Goal: Information Seeking & Learning: Learn about a topic

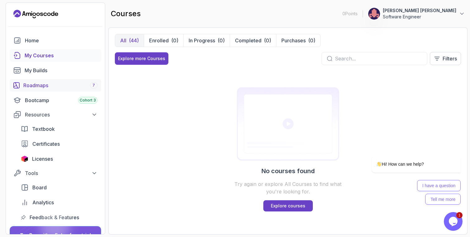
click at [51, 85] on div "Roadmaps 7" at bounding box center [60, 84] width 74 height 7
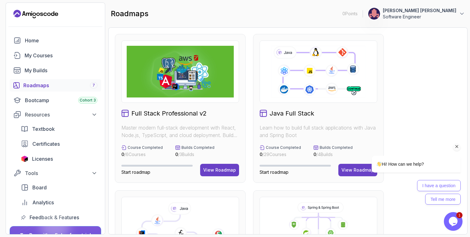
click at [357, 171] on div "Hi! How can we help?" at bounding box center [407, 164] width 105 height 17
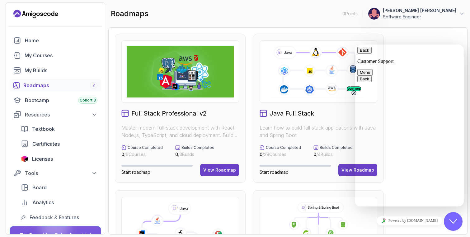
click at [363, 54] on button "Back" at bounding box center [364, 50] width 14 height 7
click at [337, 65] on icon at bounding box center [318, 72] width 96 height 54
click at [451, 221] on icon "Close Chat This icon closes the chat window." at bounding box center [452, 220] width 7 height 7
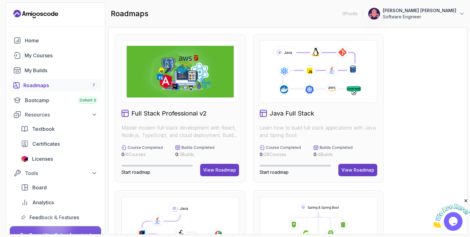
click at [314, 86] on icon at bounding box center [318, 72] width 96 height 54
click at [362, 172] on div "View Roadmap" at bounding box center [357, 170] width 33 height 6
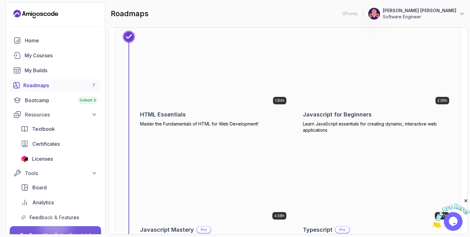
scroll to position [3958, 0]
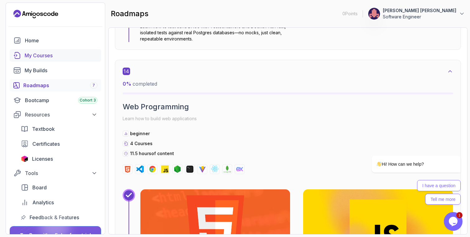
click at [45, 57] on div "My Courses" at bounding box center [61, 55] width 73 height 7
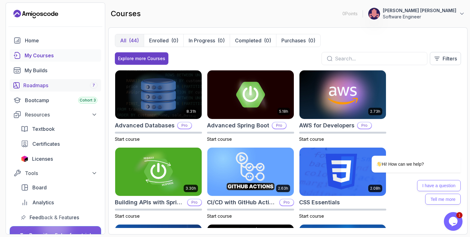
click at [46, 84] on div "Roadmaps 7" at bounding box center [60, 84] width 74 height 7
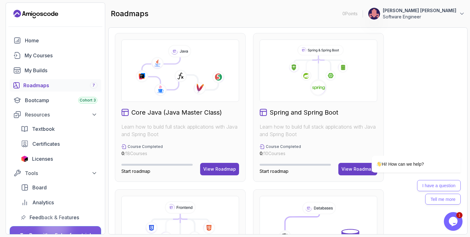
scroll to position [89, 0]
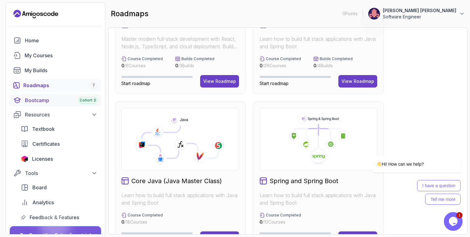
click at [39, 99] on div "Bootcamp Cohort 3" at bounding box center [61, 99] width 72 height 7
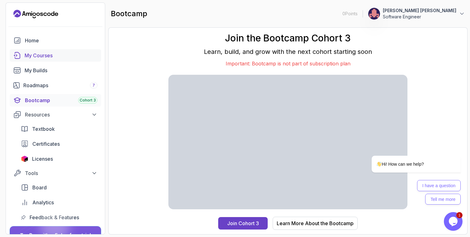
click at [46, 57] on div "My Courses" at bounding box center [61, 55] width 73 height 7
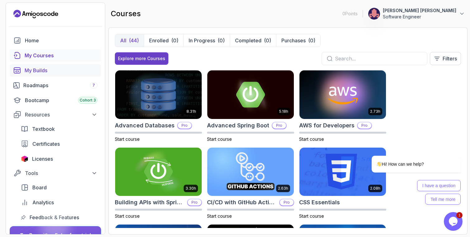
click at [47, 72] on div "My Builds" at bounding box center [61, 70] width 73 height 7
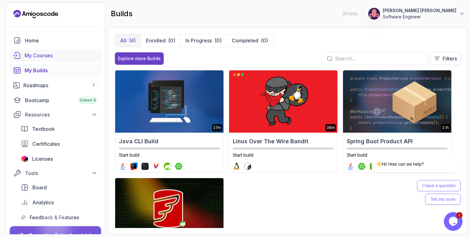
click at [42, 54] on div "My Courses" at bounding box center [61, 55] width 73 height 7
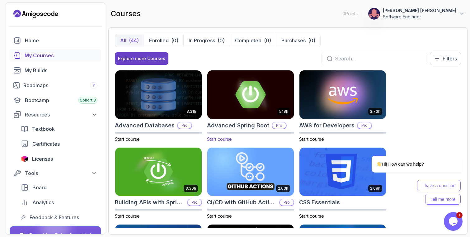
click at [256, 91] on img at bounding box center [250, 94] width 91 height 51
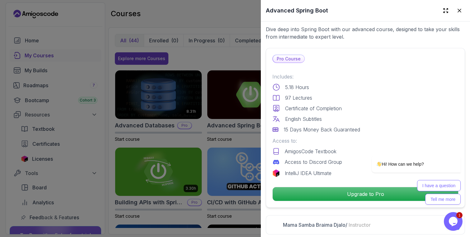
scroll to position [247, 0]
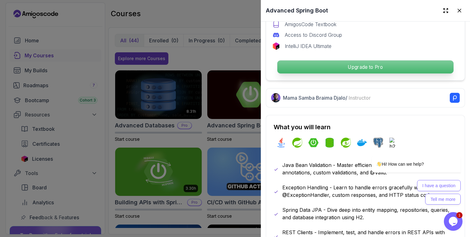
click at [328, 65] on p "Upgrade to Pro" at bounding box center [365, 66] width 176 height 13
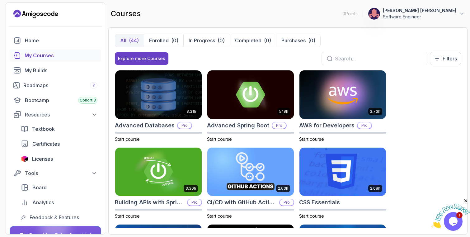
click at [49, 15] on icon "Landing page" at bounding box center [35, 14] width 45 height 10
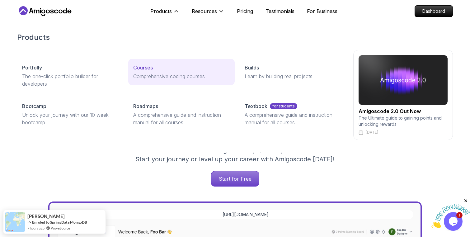
click at [144, 74] on p "Comprehensive coding courses" at bounding box center [181, 75] width 96 height 7
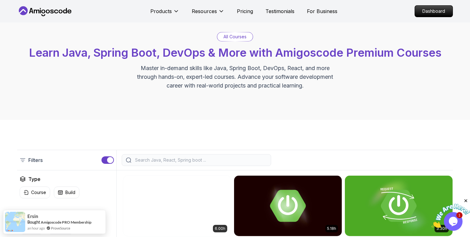
scroll to position [20, 0]
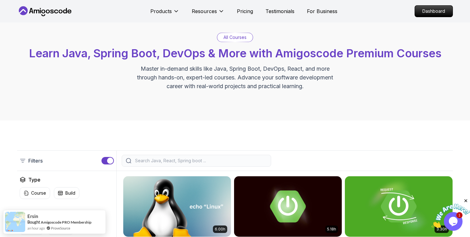
click at [188, 158] on input "search" at bounding box center [200, 160] width 133 height 6
type input "л"
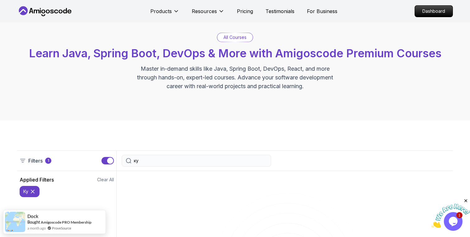
type input "к"
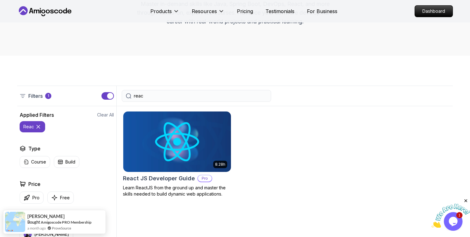
scroll to position [86, 0]
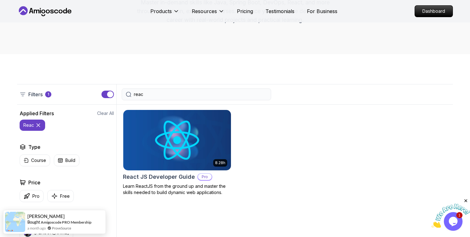
drag, startPoint x: 178, startPoint y: 95, endPoint x: 89, endPoint y: 93, distance: 89.0
click at [89, 94] on div "Filters 1 reac" at bounding box center [234, 94] width 435 height 21
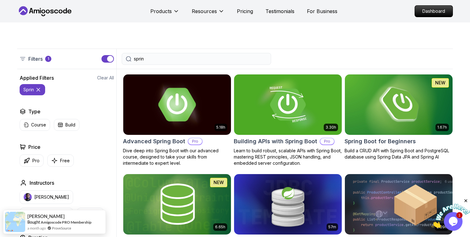
scroll to position [128, 0]
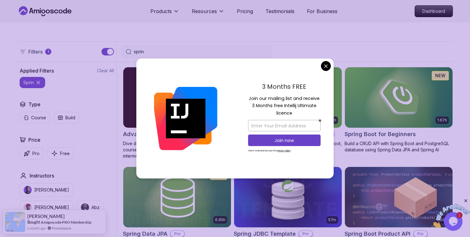
type input "sprin"
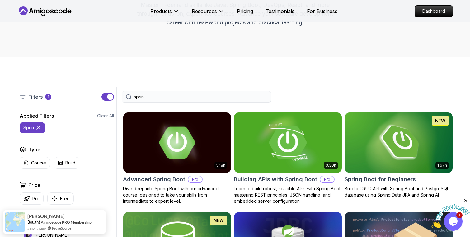
scroll to position [82, 0]
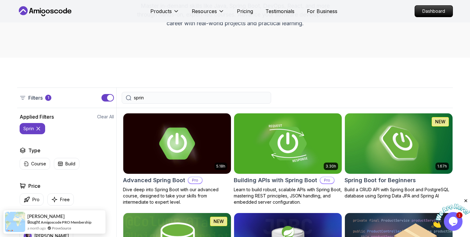
click at [301, 145] on img at bounding box center [287, 143] width 113 height 63
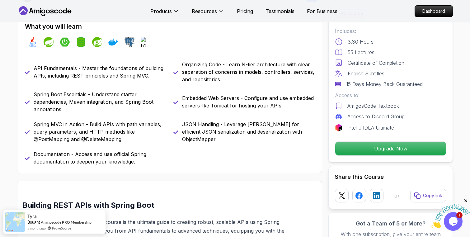
scroll to position [255, 0]
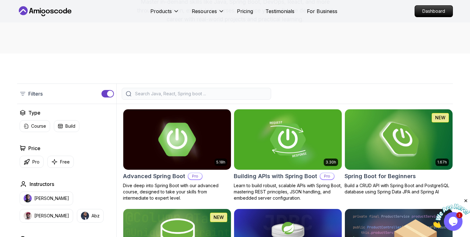
scroll to position [82, 0]
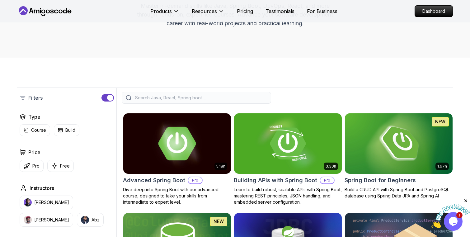
click at [177, 142] on img at bounding box center [176, 143] width 113 height 63
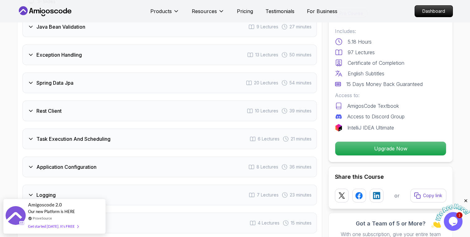
click at [145, 76] on div "Spring Data Jpa 20 Lectures 54 minutes" at bounding box center [169, 82] width 294 height 21
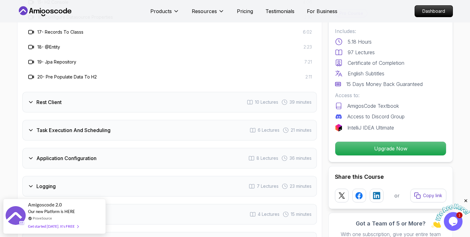
scroll to position [1197, 0]
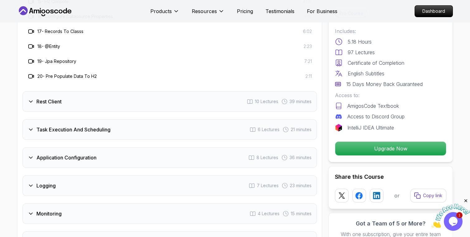
click at [143, 91] on div "Rest Client 10 Lectures 39 minutes" at bounding box center [169, 101] width 294 height 21
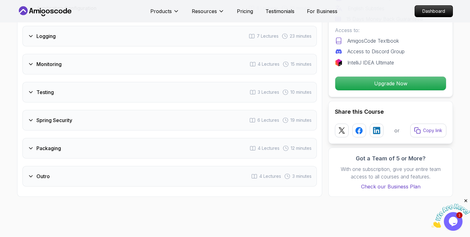
click at [142, 138] on div "Packaging 4 Lectures 12 minutes" at bounding box center [169, 148] width 294 height 21
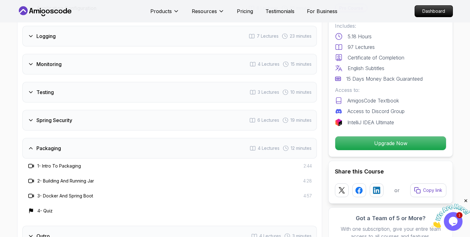
click at [142, 138] on div "Packaging 4 Lectures 12 minutes" at bounding box center [169, 148] width 294 height 21
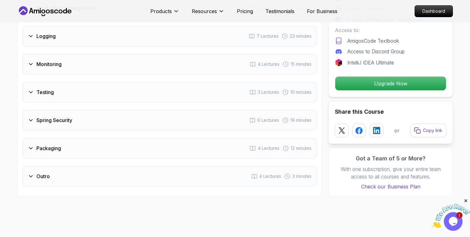
click at [58, 14] on icon at bounding box center [45, 11] width 56 height 10
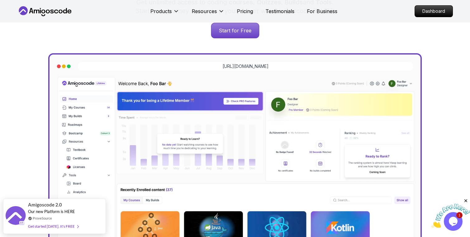
scroll to position [175, 0]
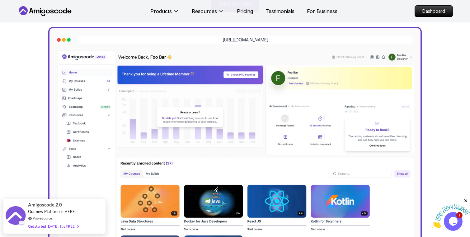
click at [55, 9] on icon at bounding box center [45, 11] width 56 height 10
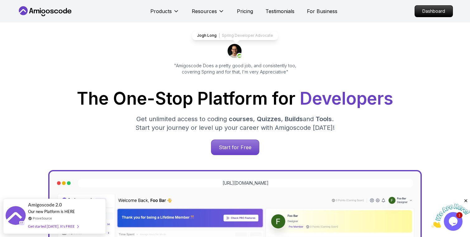
scroll to position [30, 0]
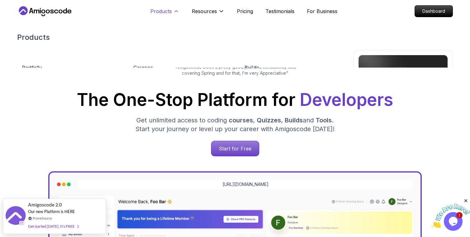
click at [166, 13] on p "Products" at bounding box center [160, 10] width 21 height 7
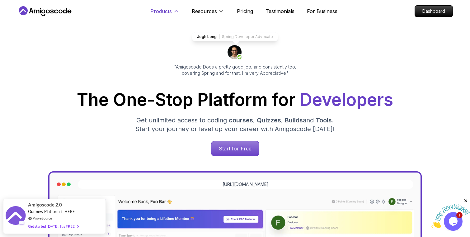
click at [157, 12] on p "Products" at bounding box center [160, 10] width 21 height 7
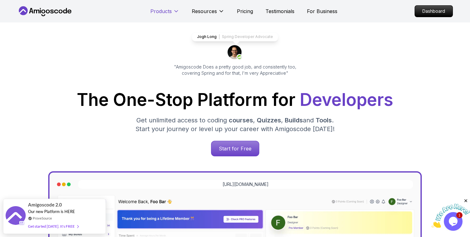
click at [158, 19] on button "Products" at bounding box center [164, 13] width 29 height 12
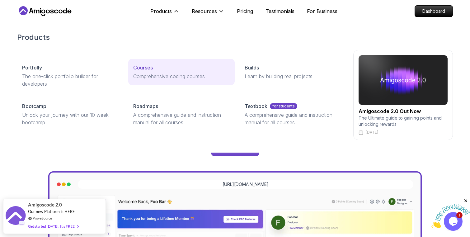
click at [151, 72] on link "Courses Comprehensive coding courses" at bounding box center [181, 72] width 106 height 26
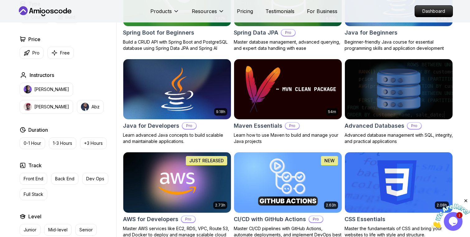
scroll to position [332, 0]
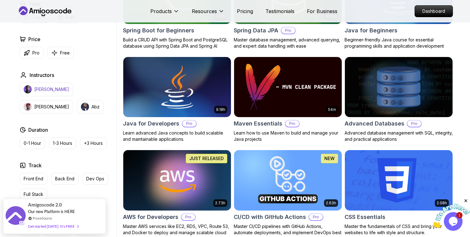
drag, startPoint x: 61, startPoint y: 89, endPoint x: 38, endPoint y: 89, distance: 23.6
click at [38, 89] on button "[PERSON_NAME]" at bounding box center [47, 89] width 54 height 14
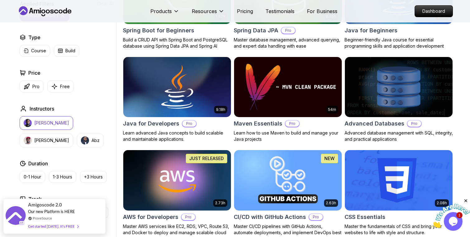
click at [38, 89] on p "Pro" at bounding box center [35, 86] width 7 height 6
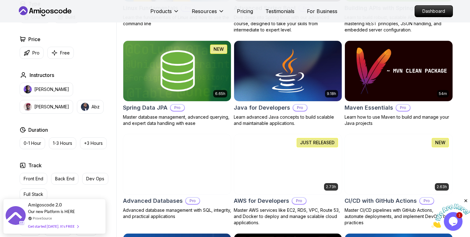
scroll to position [297, 0]
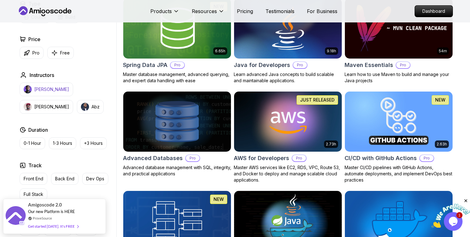
click at [46, 90] on p "[PERSON_NAME]" at bounding box center [51, 89] width 35 height 6
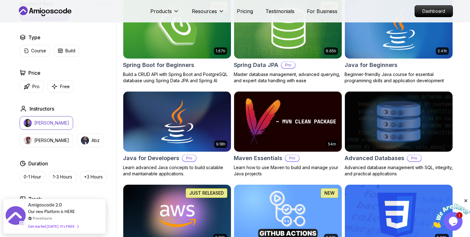
drag, startPoint x: 62, startPoint y: 122, endPoint x: 30, endPoint y: 122, distance: 31.4
click at [30, 122] on button "[PERSON_NAME]" at bounding box center [47, 123] width 54 height 14
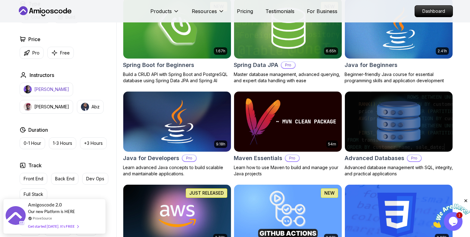
click at [44, 91] on p "[PERSON_NAME]" at bounding box center [51, 89] width 35 height 6
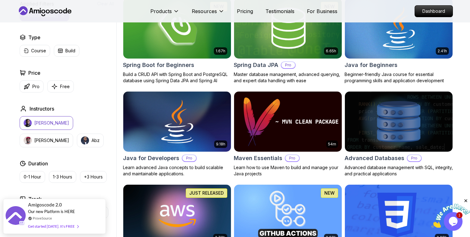
click at [265, 145] on img at bounding box center [287, 121] width 113 height 63
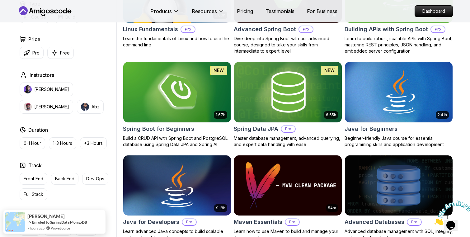
scroll to position [300, 0]
